Goal: Obtain resource: Obtain resource

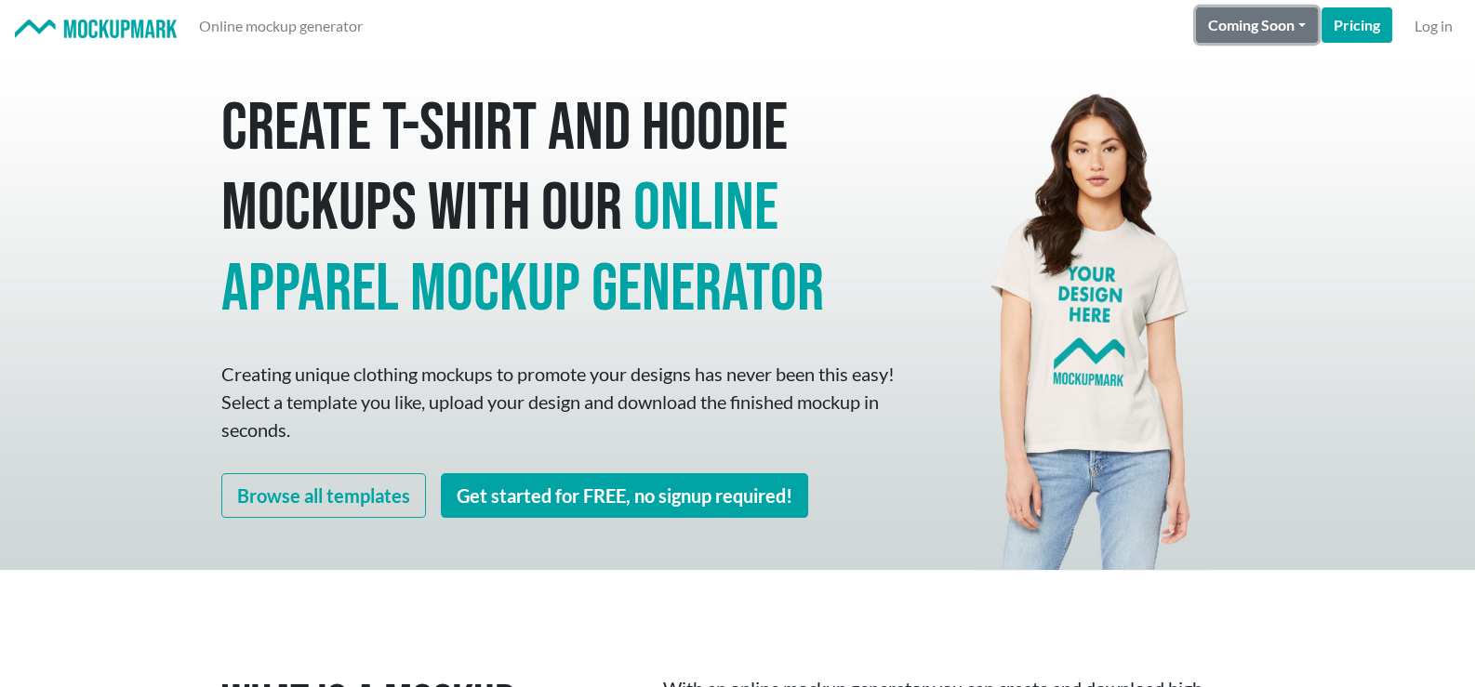
click at [1270, 29] on button "Coming Soon" at bounding box center [1257, 24] width 122 height 35
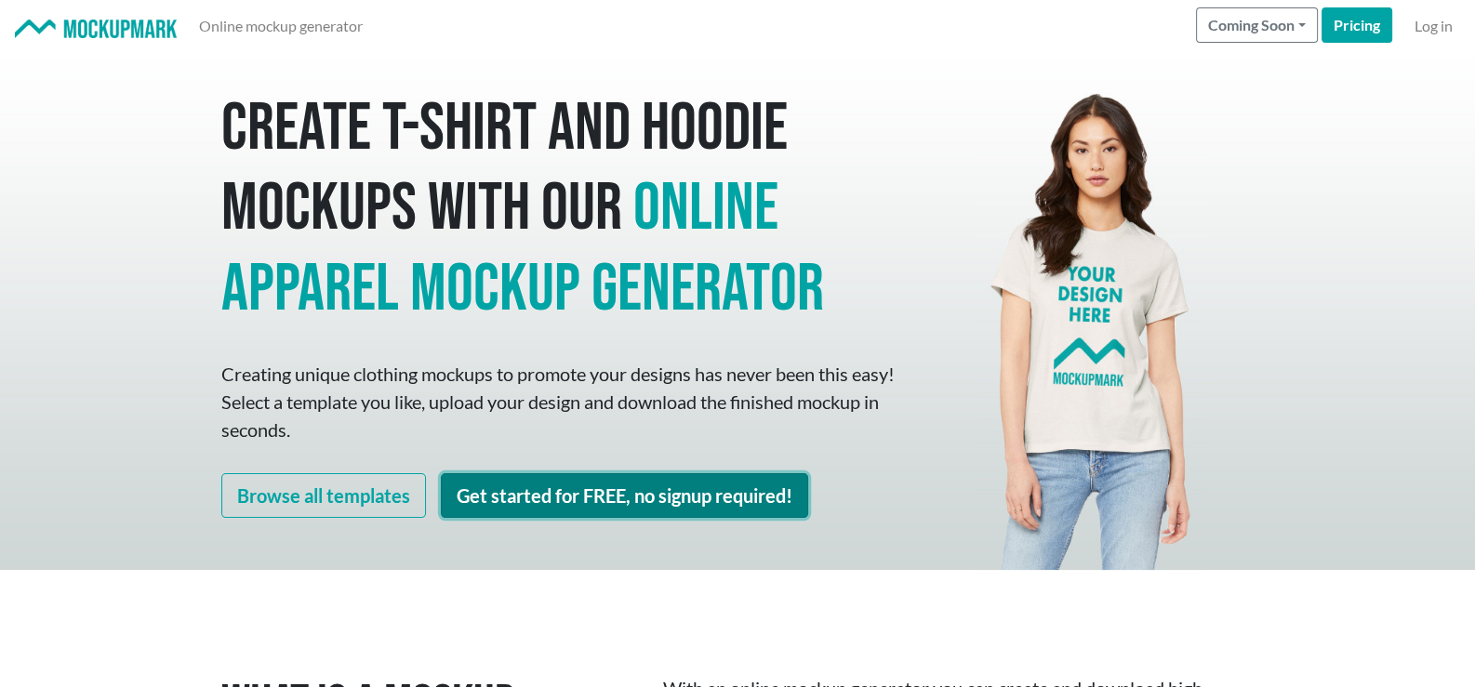
click at [696, 496] on link "Get started for FREE, no signup required!" at bounding box center [624, 495] width 367 height 45
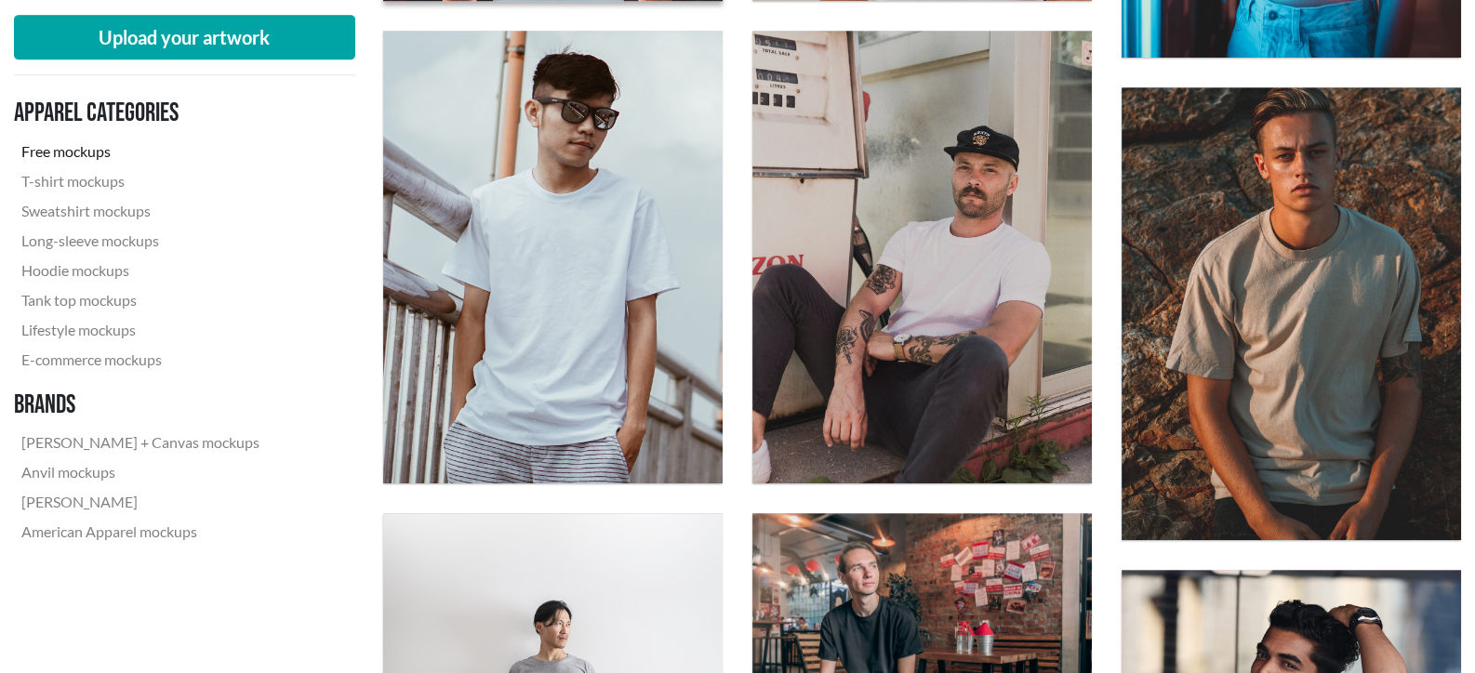
scroll to position [1487, 0]
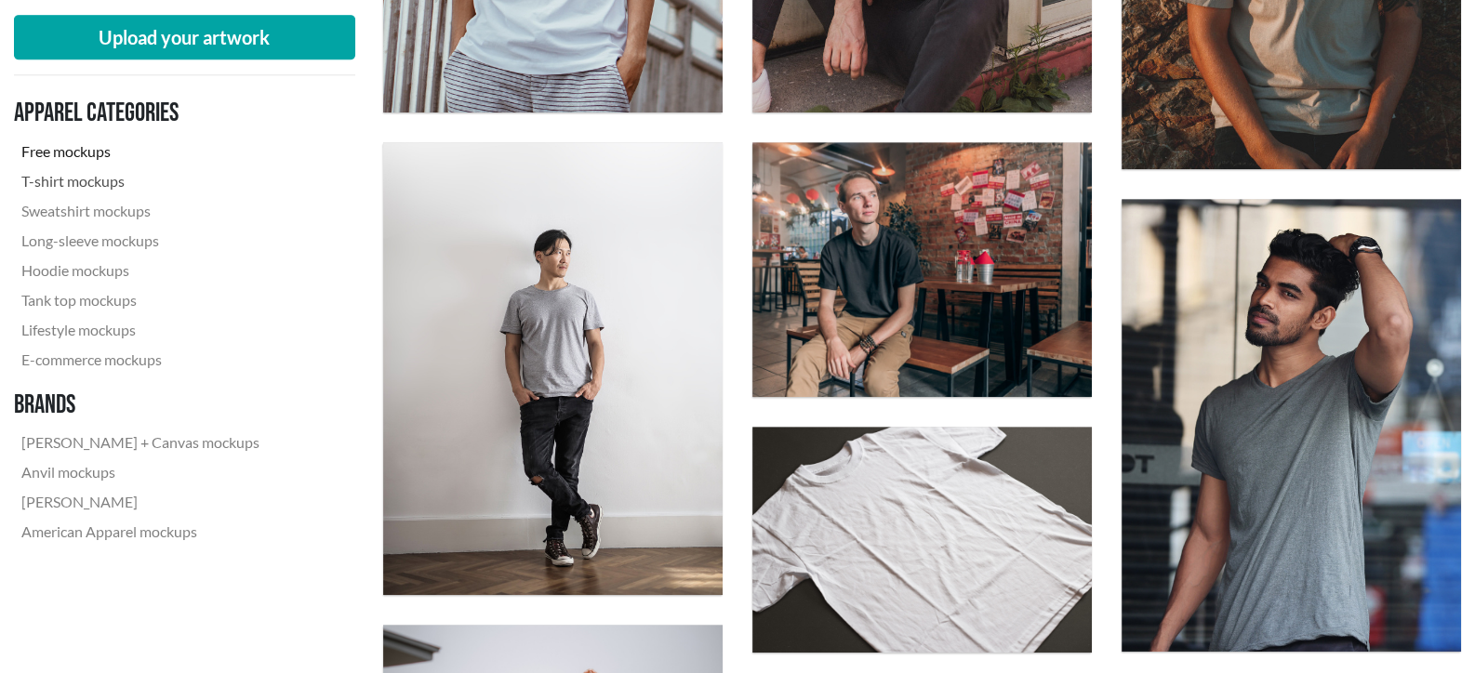
click at [81, 175] on link "T-shirt mockups" at bounding box center [140, 181] width 253 height 30
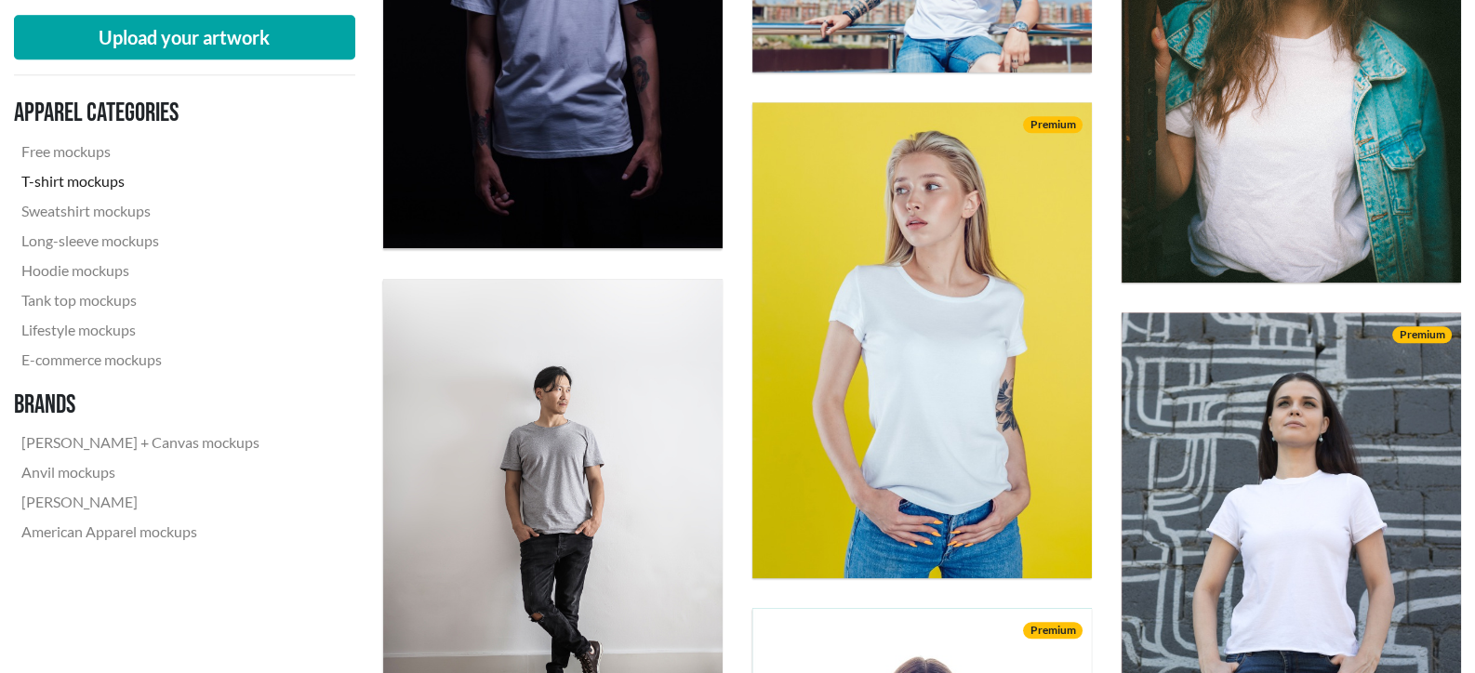
scroll to position [2696, 0]
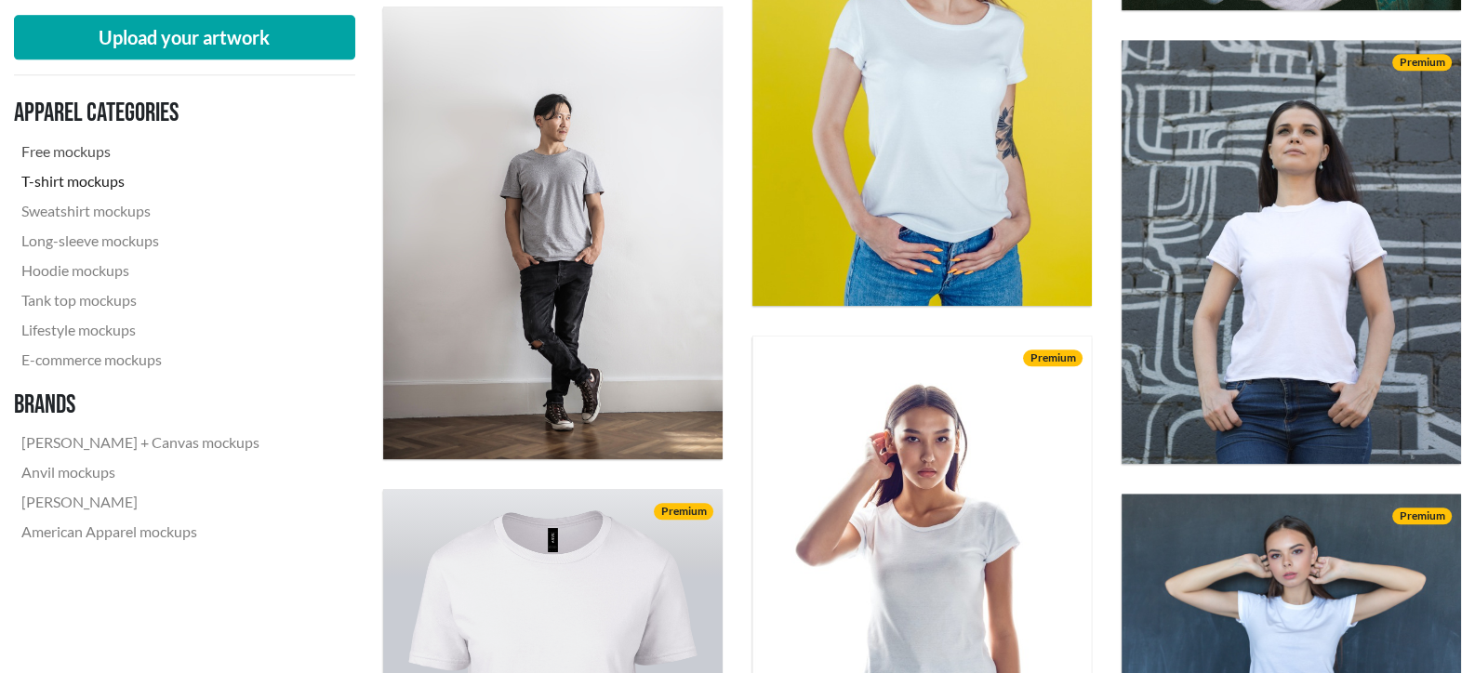
click at [73, 148] on link "Free mockups" at bounding box center [140, 152] width 253 height 30
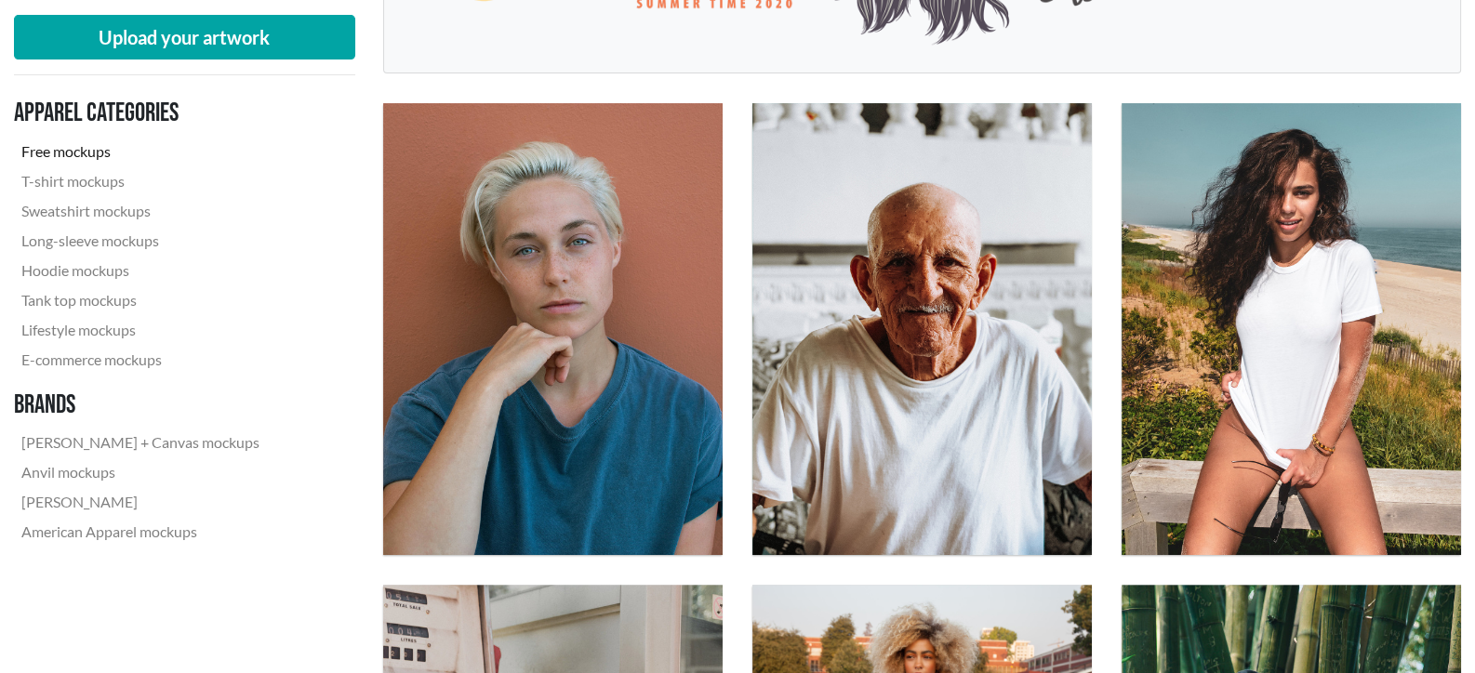
scroll to position [558, 0]
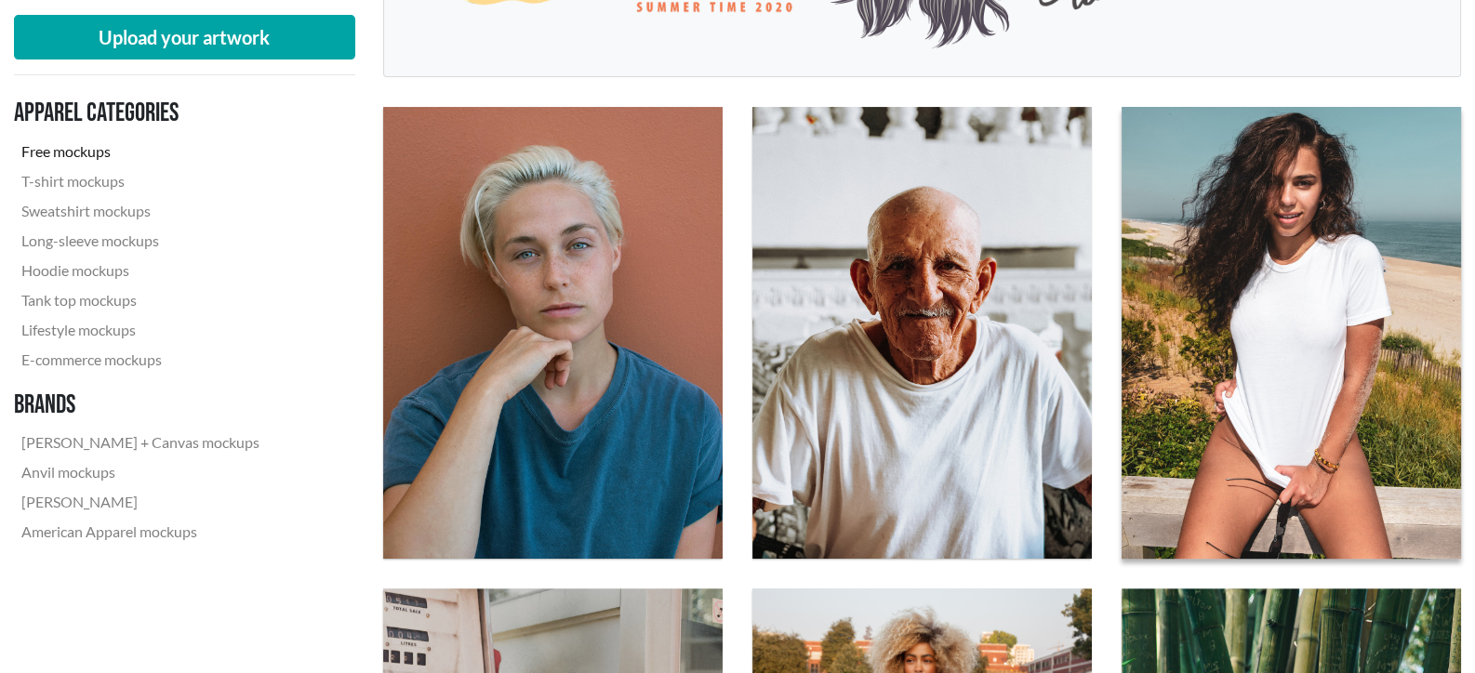
click at [1266, 397] on img at bounding box center [1291, 333] width 374 height 498
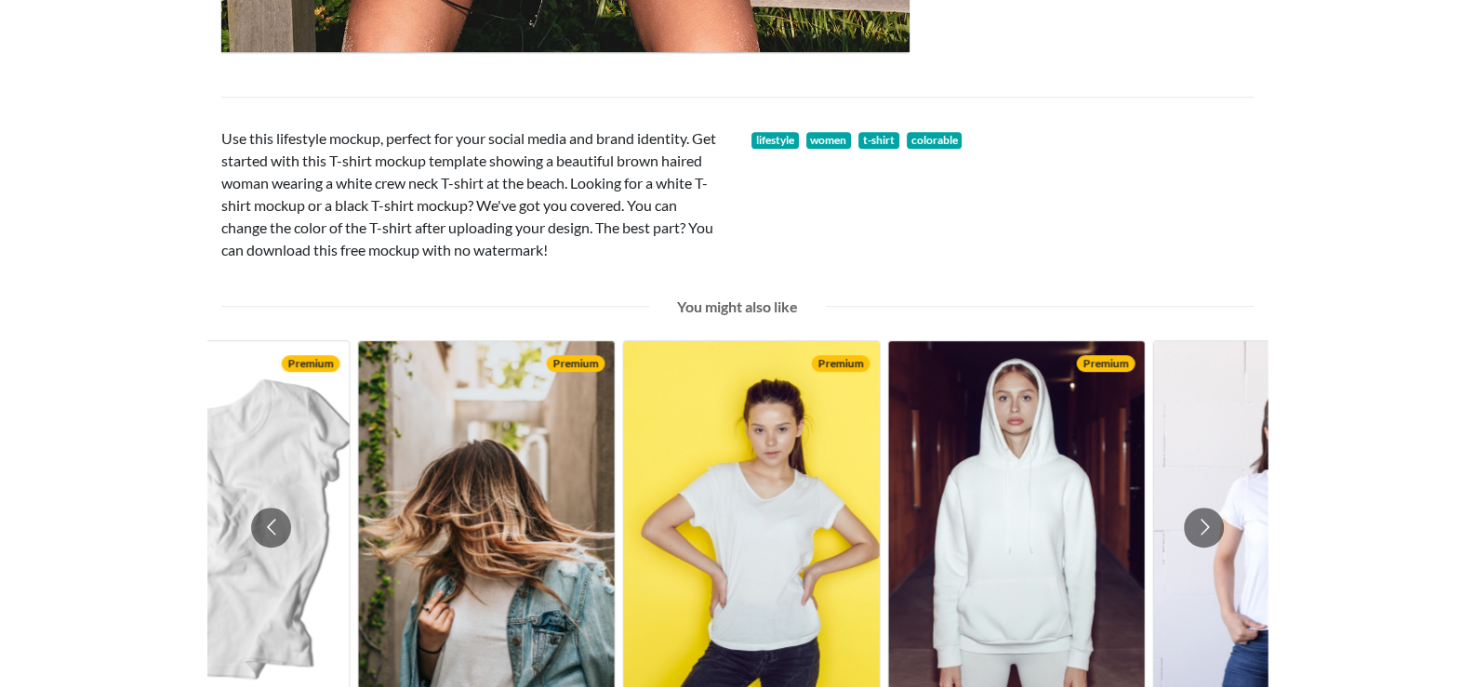
scroll to position [743, 0]
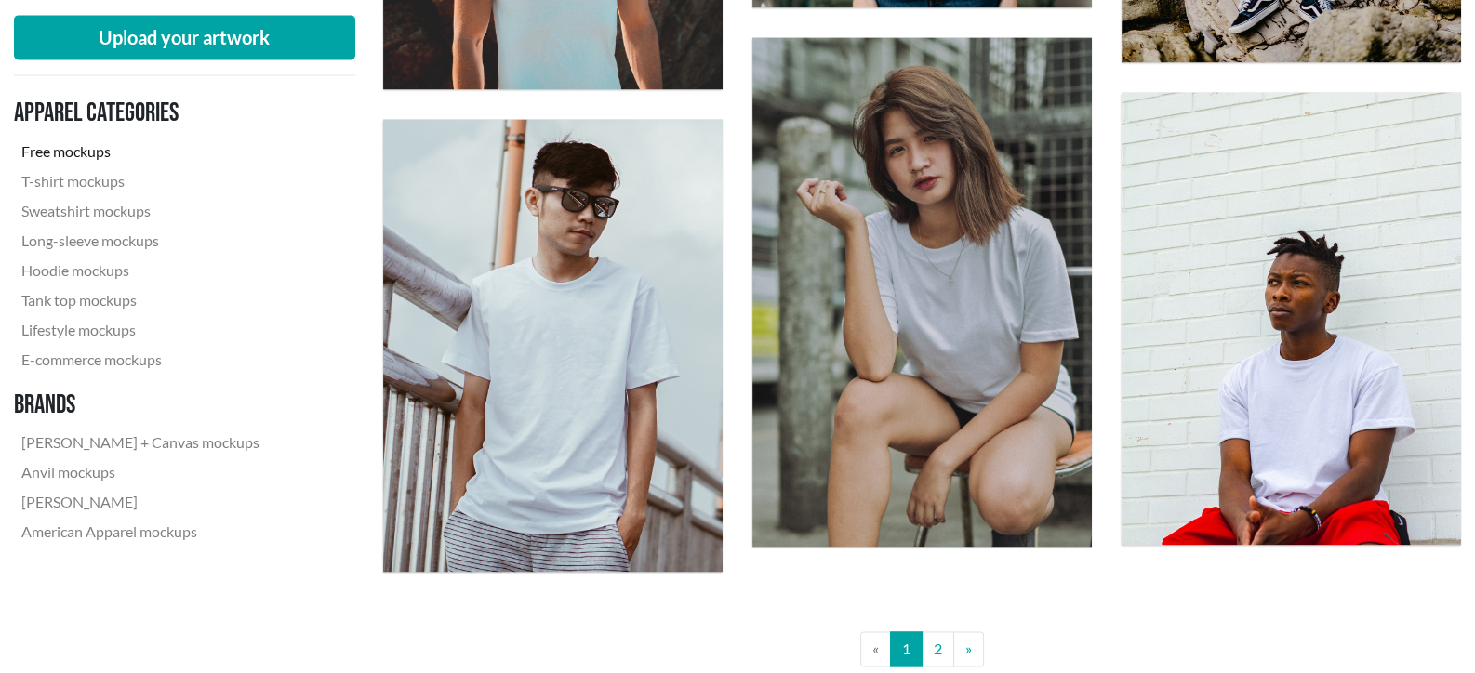
scroll to position [3812, 0]
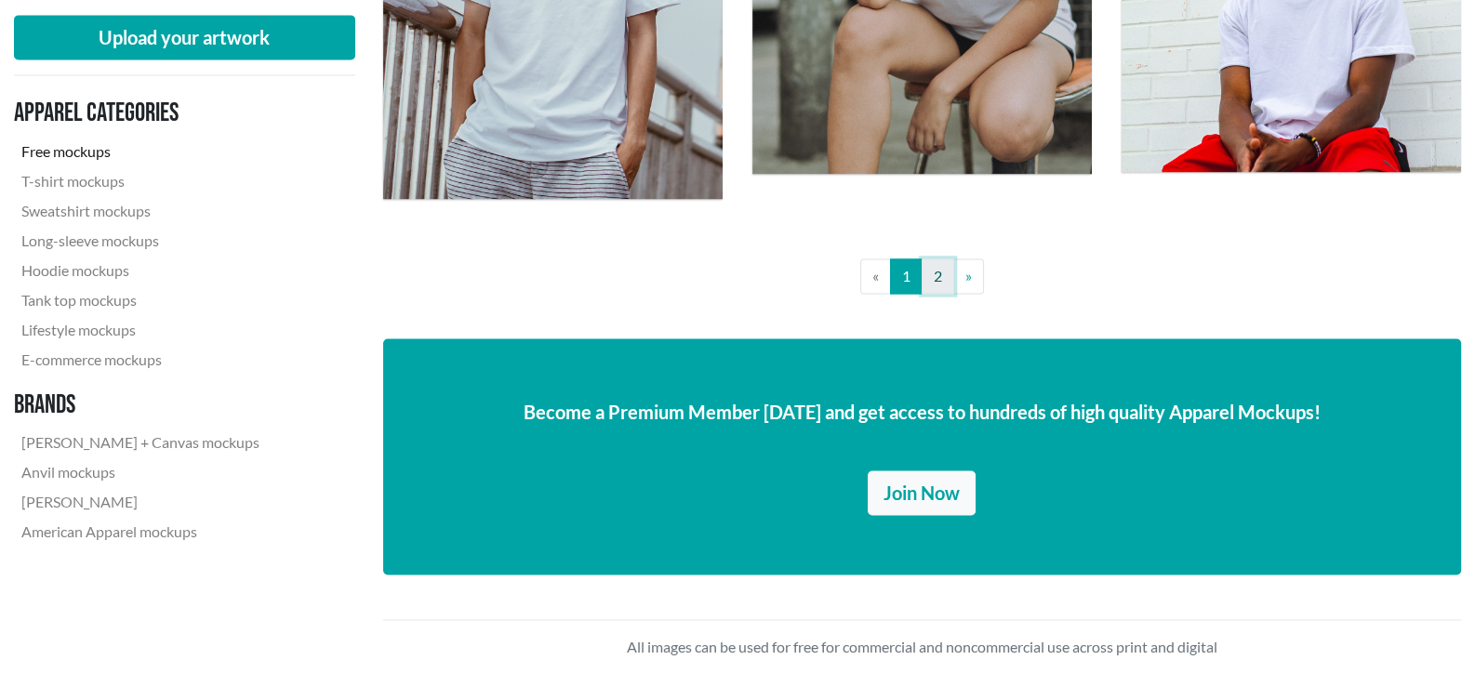
click at [941, 269] on link "2" at bounding box center [937, 275] width 33 height 35
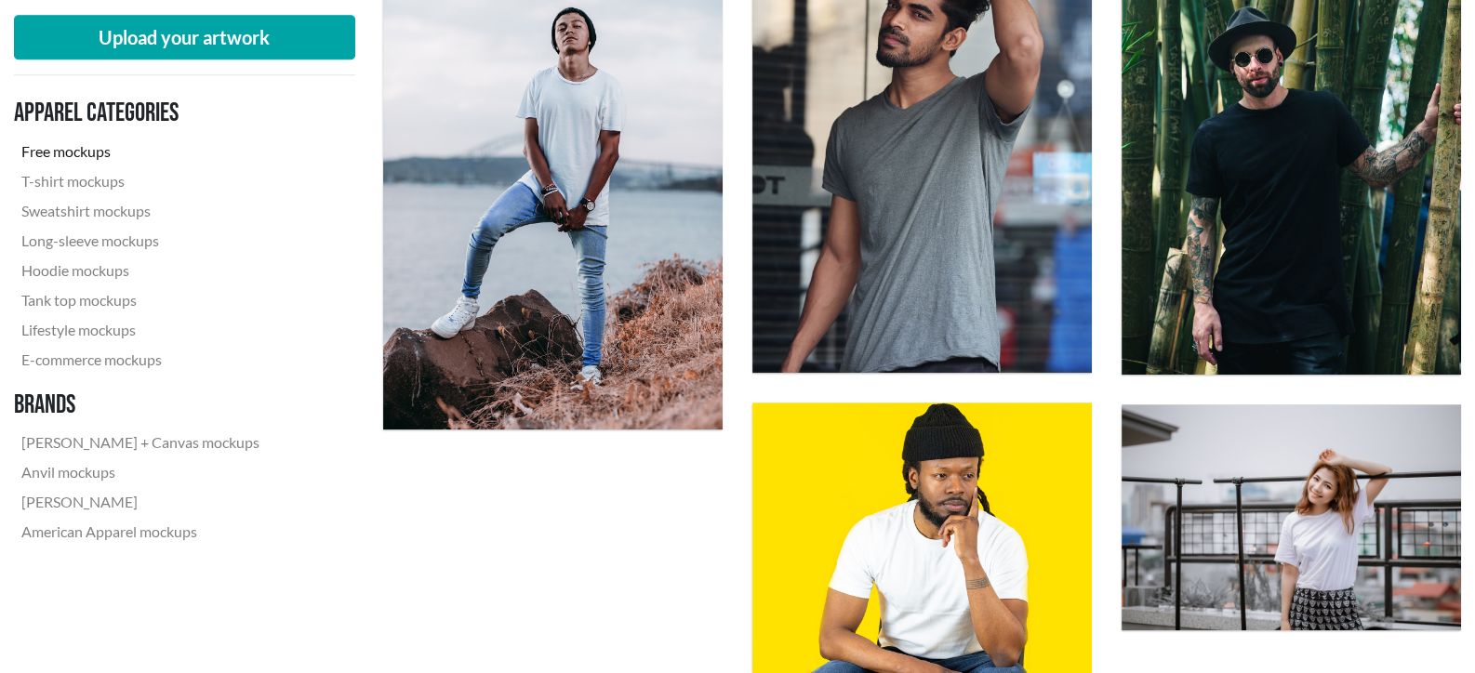
scroll to position [2139, 0]
